Goal: Find specific page/section: Find specific page/section

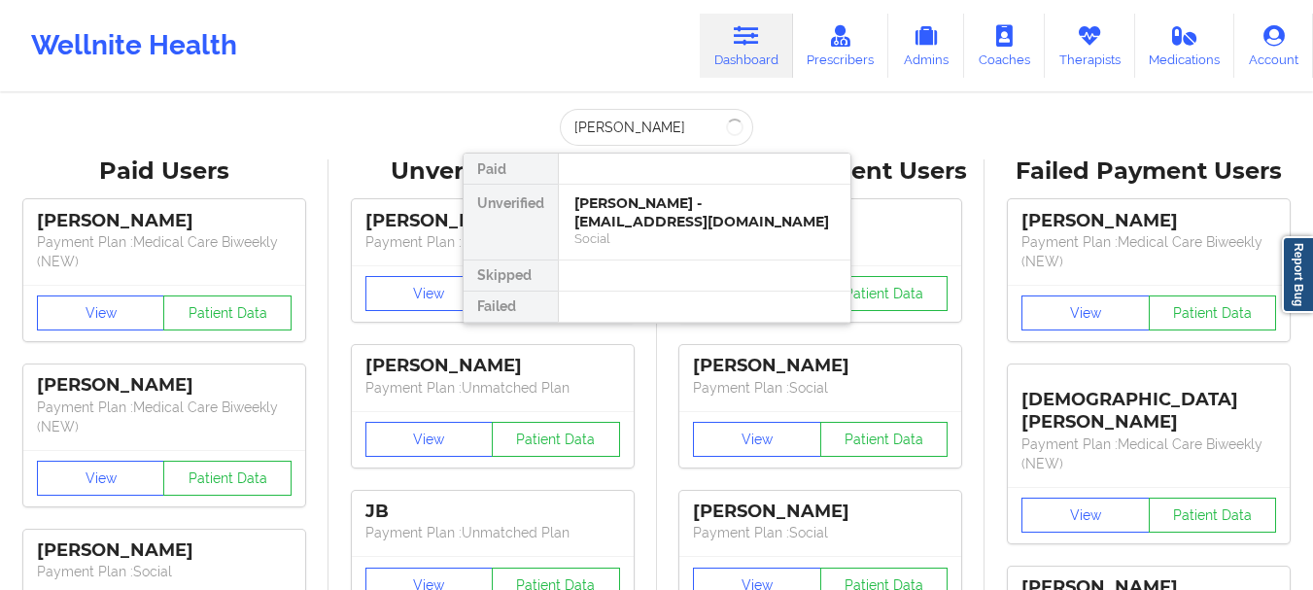
type input "[PERSON_NAME] es"
click at [631, 225] on div "[PERSON_NAME] - [EMAIL_ADDRESS][DOMAIN_NAME]" at bounding box center [705, 212] width 261 height 36
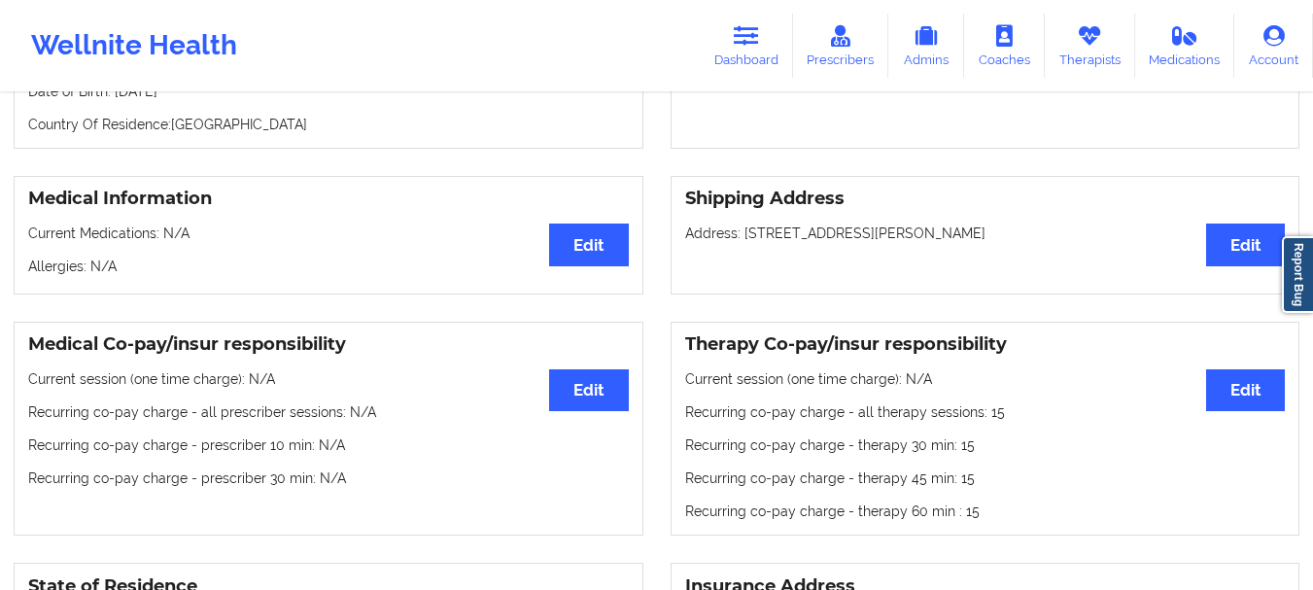
scroll to position [512, 0]
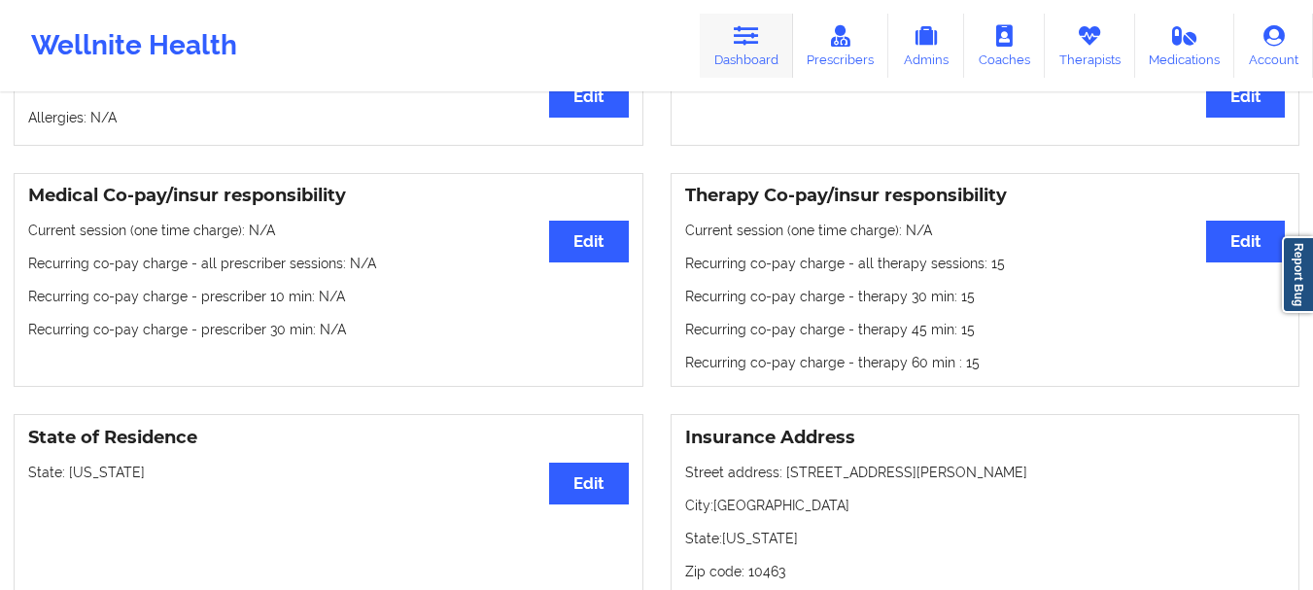
click at [755, 31] on icon at bounding box center [746, 35] width 25 height 21
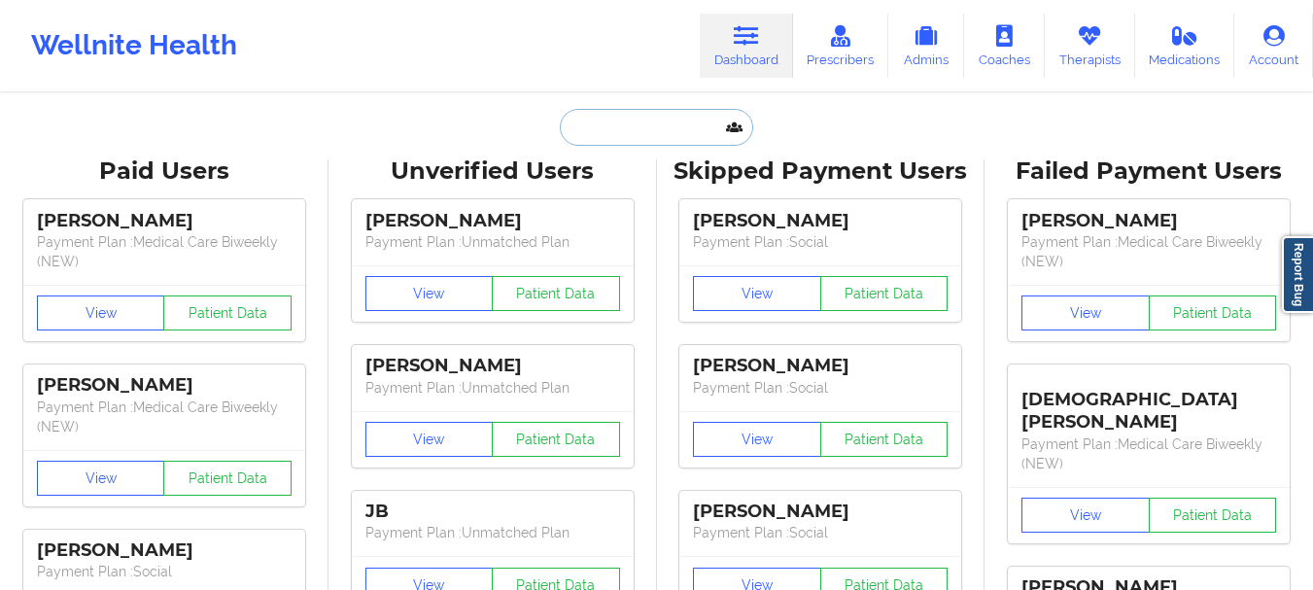
click at [581, 122] on input "text" at bounding box center [656, 127] width 192 height 37
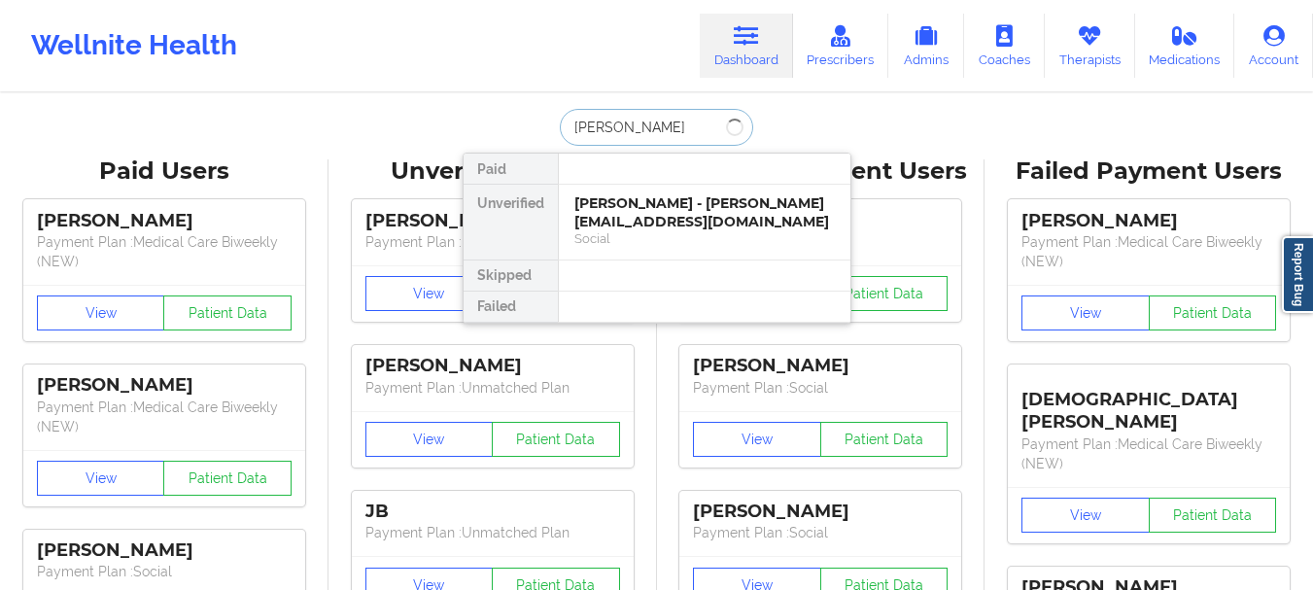
type input "[PERSON_NAME]"
click at [636, 198] on div "[PERSON_NAME] - [PERSON_NAME][EMAIL_ADDRESS][DOMAIN_NAME]" at bounding box center [705, 212] width 261 height 36
